Goal: Communication & Community: Connect with others

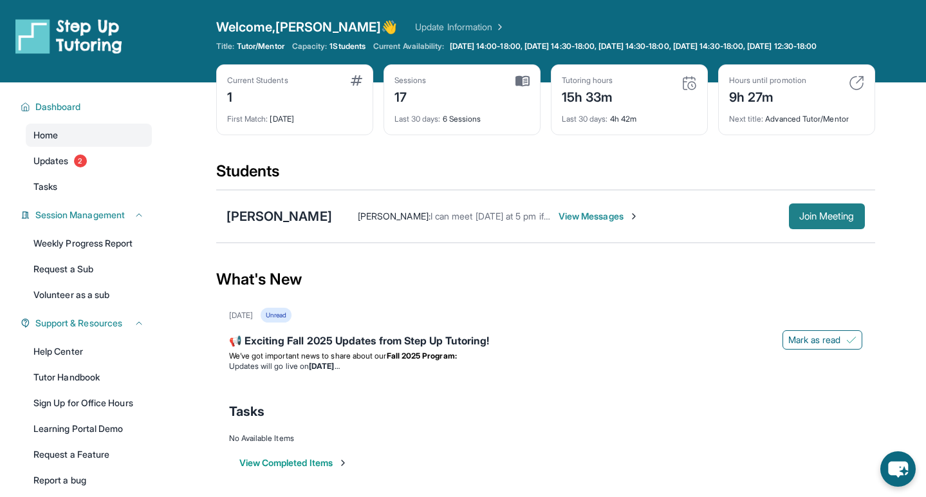
click at [843, 220] on span "Join Meeting" at bounding box center [827, 216] width 55 height 8
click at [310, 216] on div "[PERSON_NAME] [PERSON_NAME] : of course. It was my fault, so do not worry about…" at bounding box center [545, 216] width 659 height 53
click at [313, 223] on div "[PERSON_NAME]" at bounding box center [280, 216] width 106 height 18
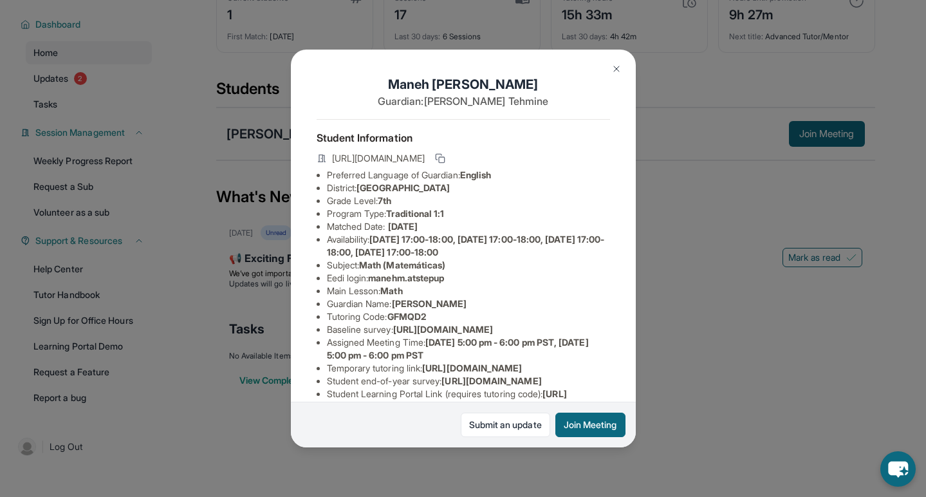
drag, startPoint x: 375, startPoint y: 277, endPoint x: 466, endPoint y: 278, distance: 91.4
click at [466, 278] on li "Eedi login : manehm.atstepup" at bounding box center [468, 278] width 283 height 13
copy li "manehm.atstepup"
click at [615, 64] on img at bounding box center [617, 69] width 10 height 10
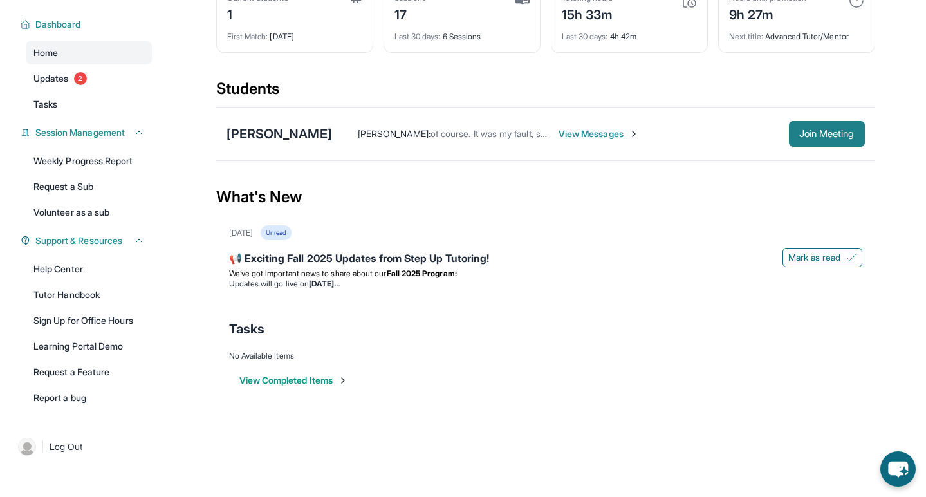
click at [796, 140] on button "Join Meeting" at bounding box center [827, 134] width 76 height 26
click at [265, 146] on div "[PERSON_NAME] [PERSON_NAME] : of course. It was my fault, so do not worry about…" at bounding box center [545, 134] width 659 height 53
click at [300, 138] on div "[PERSON_NAME]" at bounding box center [280, 134] width 106 height 18
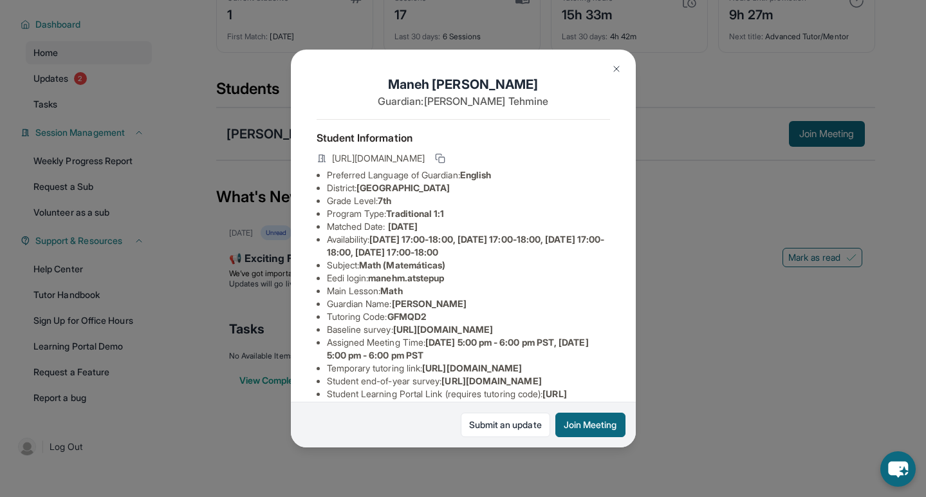
scroll to position [93, 0]
drag, startPoint x: 374, startPoint y: 278, endPoint x: 517, endPoint y: 278, distance: 142.9
click at [518, 279] on li "Eedi login : manehm.atstepup" at bounding box center [468, 278] width 283 height 13
copy li "manehm.atstepup"
click at [614, 68] on img at bounding box center [617, 69] width 10 height 10
